Goal: Task Accomplishment & Management: Manage account settings

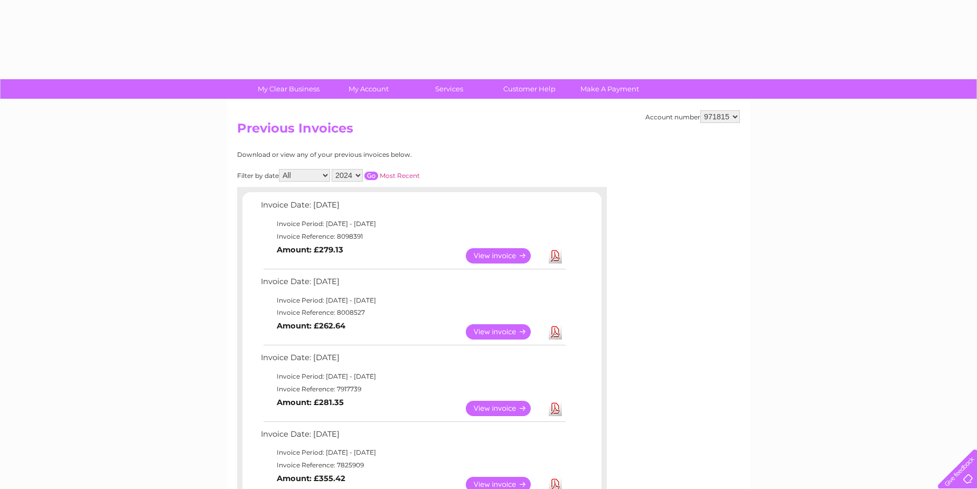
select select "2024"
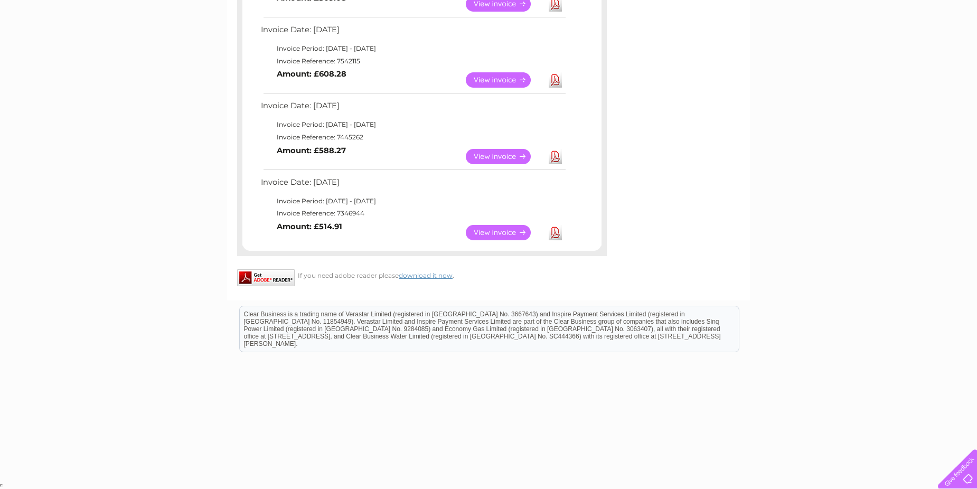
click at [495, 231] on link "View" at bounding box center [505, 232] width 78 height 15
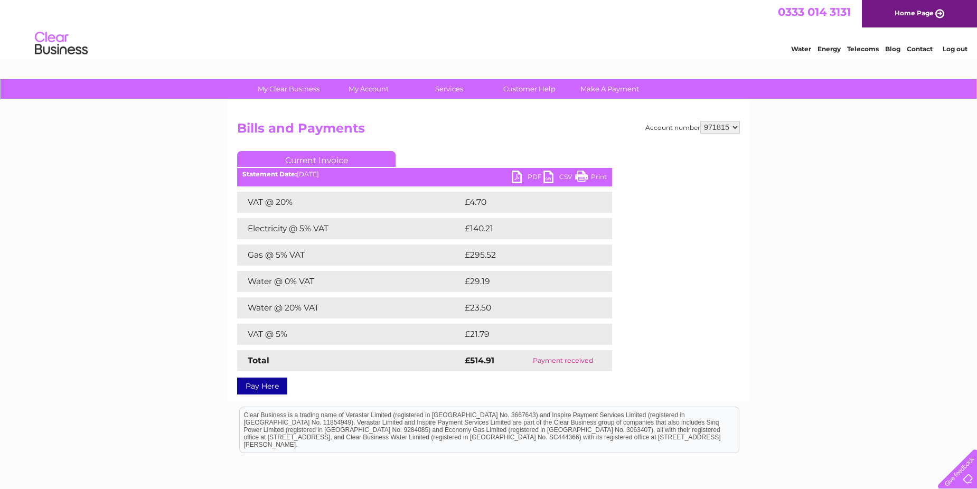
click at [518, 181] on link "PDF" at bounding box center [528, 178] width 32 height 15
